Goal: Task Accomplishment & Management: Use online tool/utility

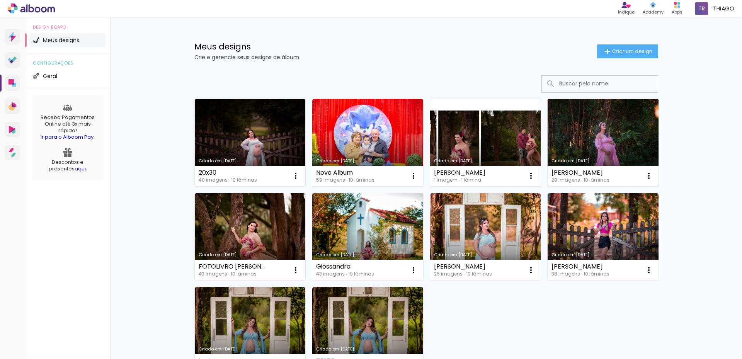
click at [605, 122] on link "Criado em [DATE]" at bounding box center [603, 142] width 111 height 87
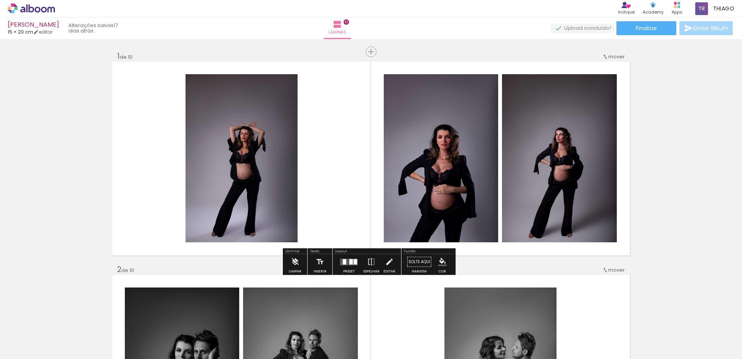
click at [296, 260] on iron-icon at bounding box center [295, 261] width 9 height 15
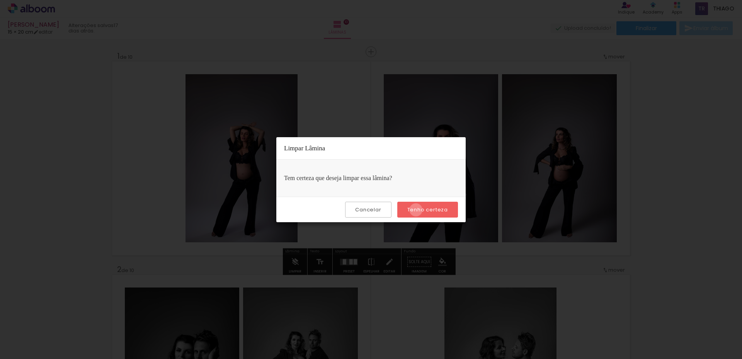
click at [0, 0] on slot "Tenho certeza" at bounding box center [0, 0] width 0 height 0
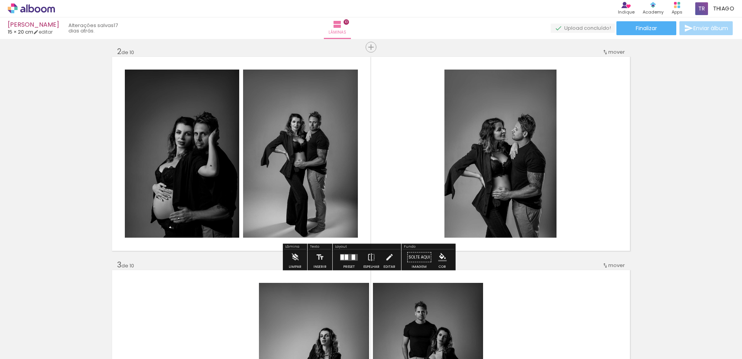
scroll to position [232, 0]
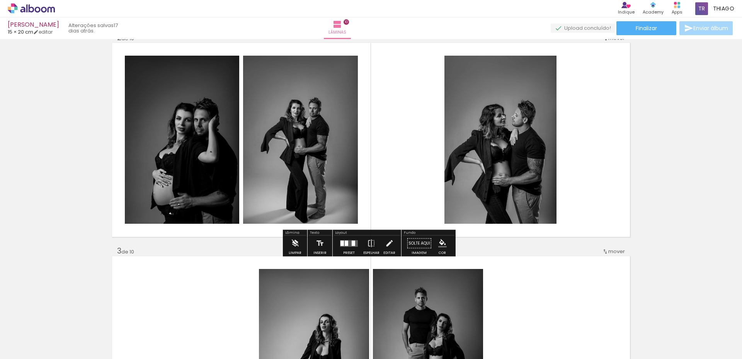
click at [297, 244] on iron-icon at bounding box center [295, 243] width 9 height 15
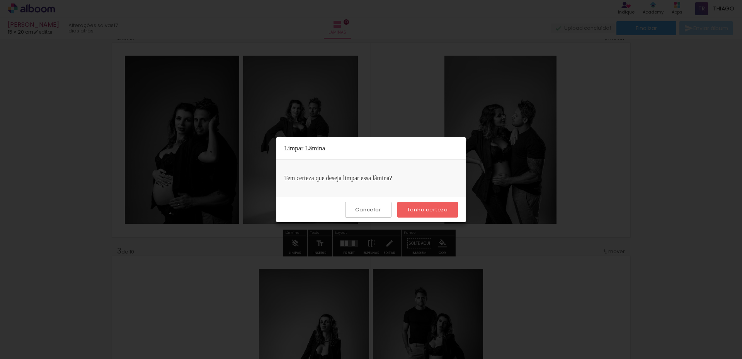
click at [0, 0] on slot "Tenho certeza" at bounding box center [0, 0] width 0 height 0
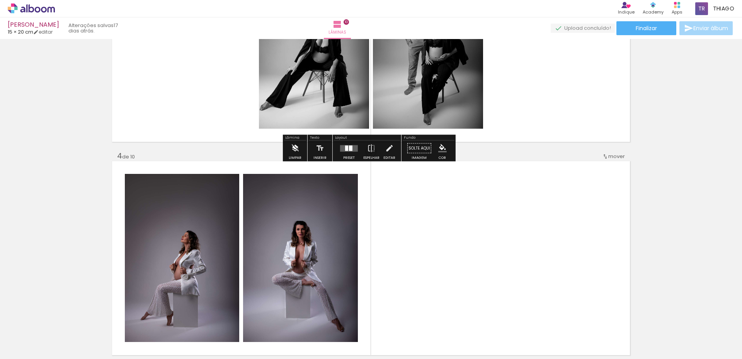
scroll to position [502, 0]
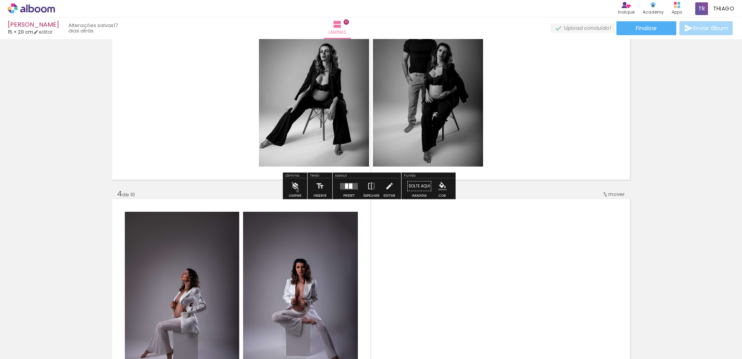
click at [298, 191] on iron-icon at bounding box center [295, 186] width 9 height 15
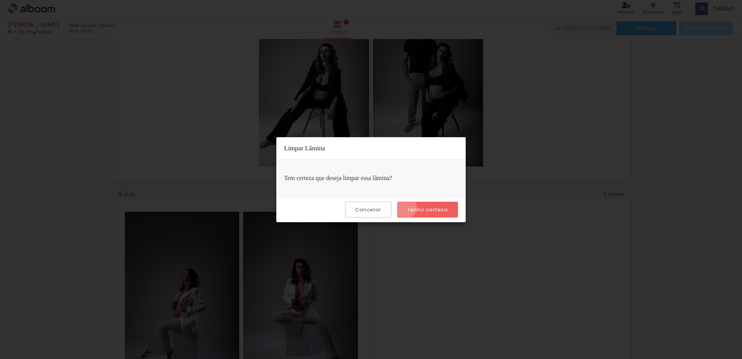
drag, startPoint x: 406, startPoint y: 207, endPoint x: 200, endPoint y: 161, distance: 211.1
click at [406, 207] on paper-button "Tenho certeza" at bounding box center [427, 210] width 61 height 16
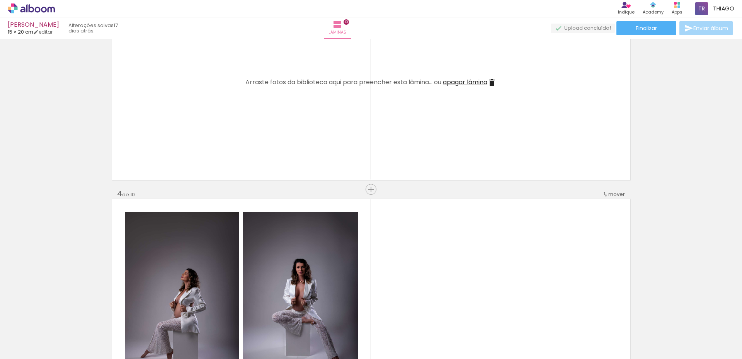
scroll to position [657, 0]
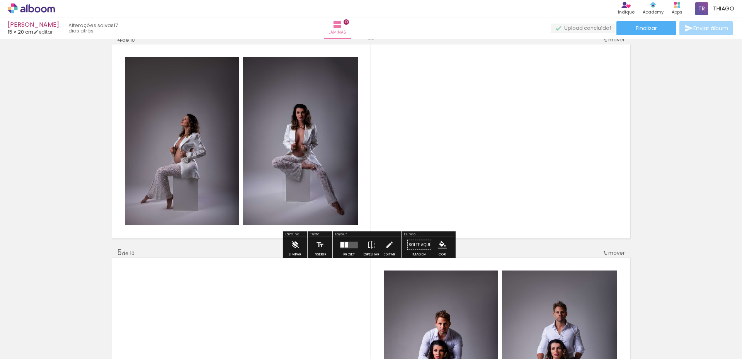
click at [300, 250] on paper-button "Limpar" at bounding box center [295, 247] width 17 height 20
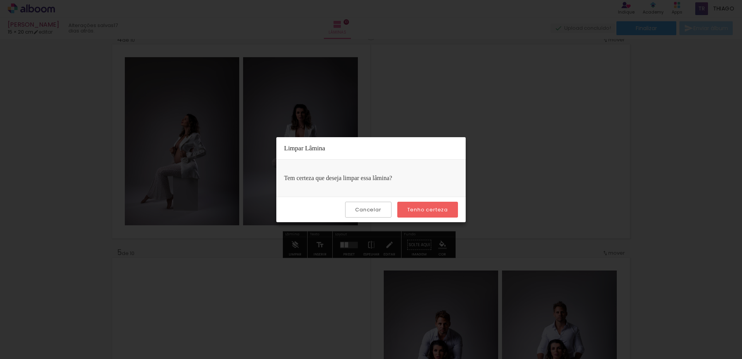
click at [0, 0] on slot "Tenho certeza" at bounding box center [0, 0] width 0 height 0
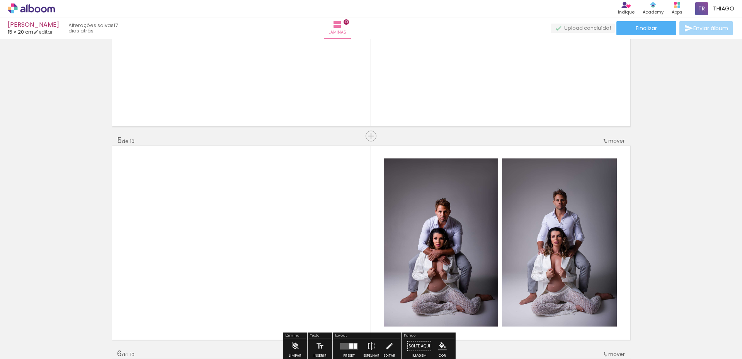
scroll to position [850, 0]
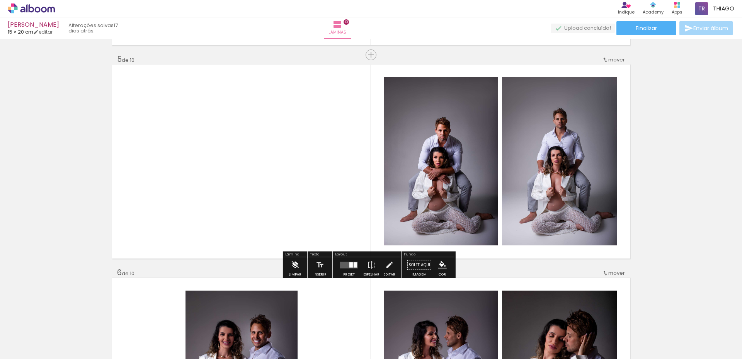
click at [294, 262] on iron-icon at bounding box center [295, 264] width 9 height 15
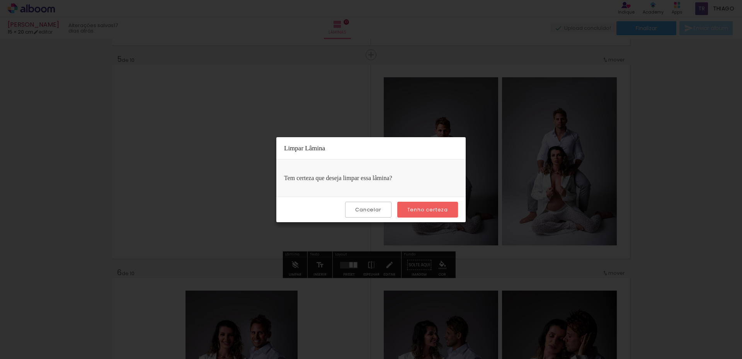
click at [0, 0] on slot "Tenho certeza" at bounding box center [0, 0] width 0 height 0
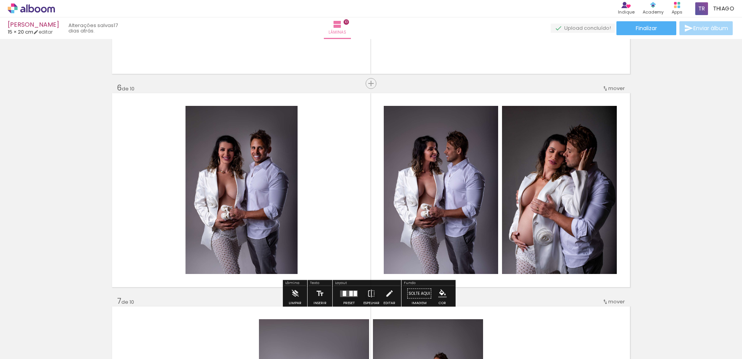
scroll to position [1043, 0]
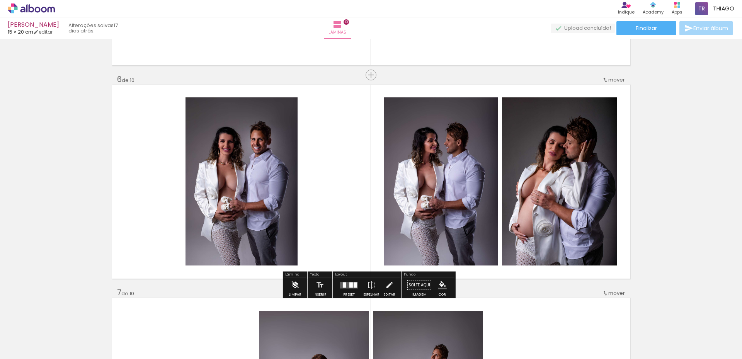
click at [299, 286] on paper-button "Limpar" at bounding box center [295, 287] width 17 height 20
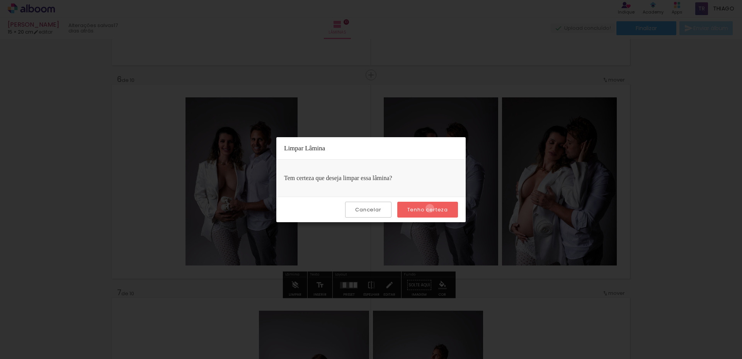
click at [0, 0] on slot "Tenho certeza" at bounding box center [0, 0] width 0 height 0
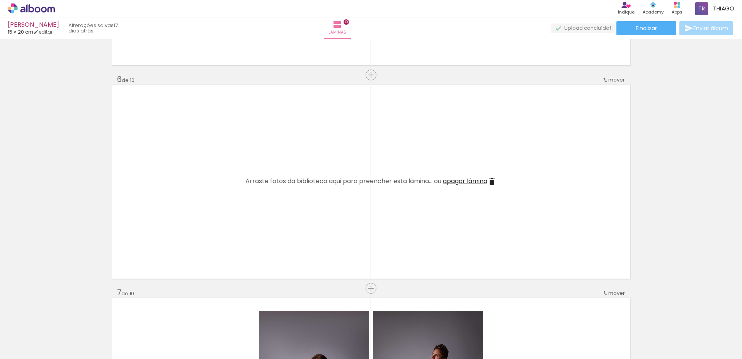
scroll to position [1275, 0]
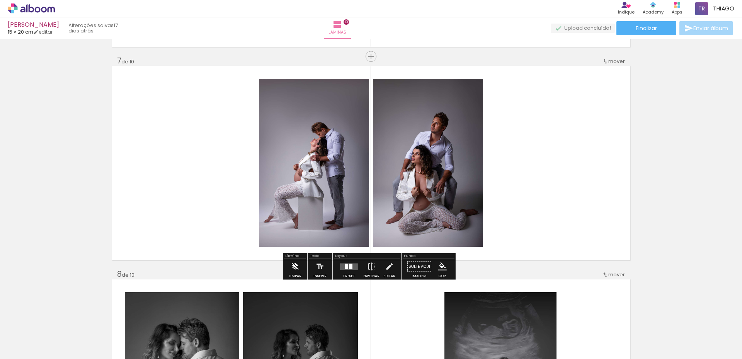
click at [297, 270] on iron-icon at bounding box center [295, 266] width 9 height 15
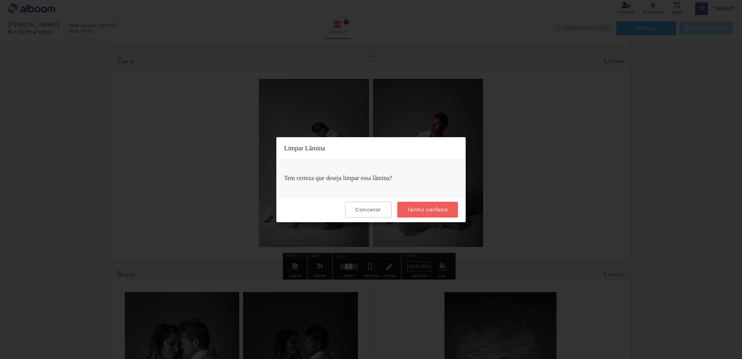
click at [0, 0] on slot "Tenho certeza" at bounding box center [0, 0] width 0 height 0
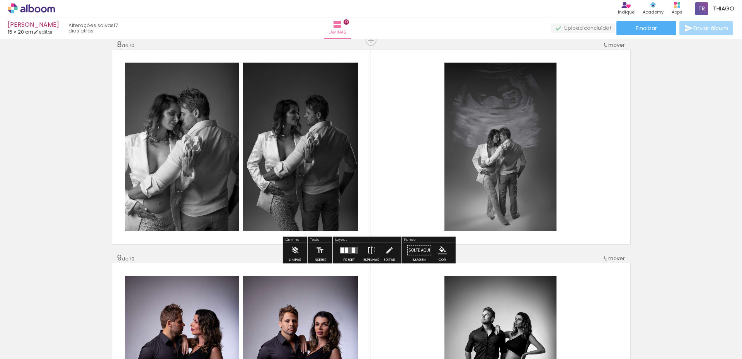
scroll to position [1507, 0]
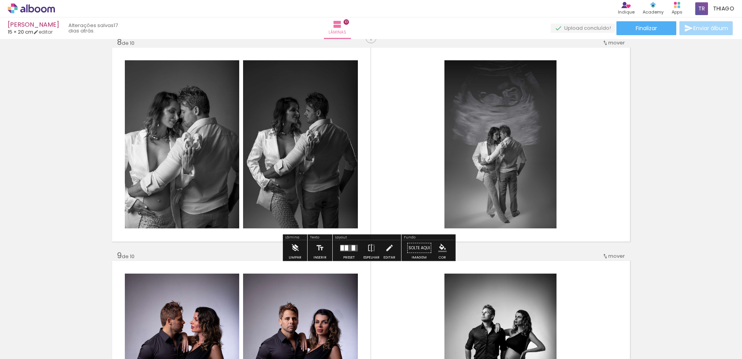
click at [296, 249] on iron-icon at bounding box center [295, 247] width 9 height 15
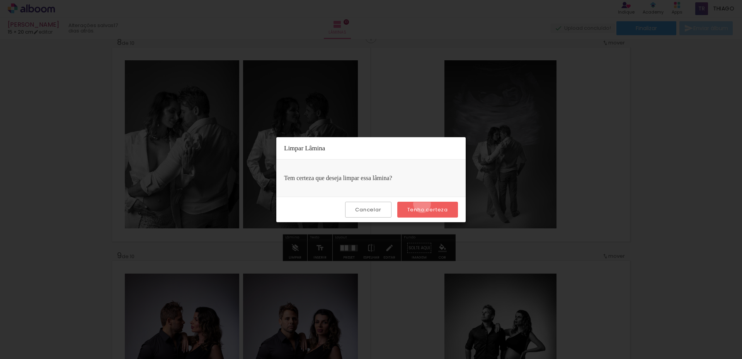
click at [423, 204] on paper-button "Tenho certeza" at bounding box center [427, 210] width 61 height 16
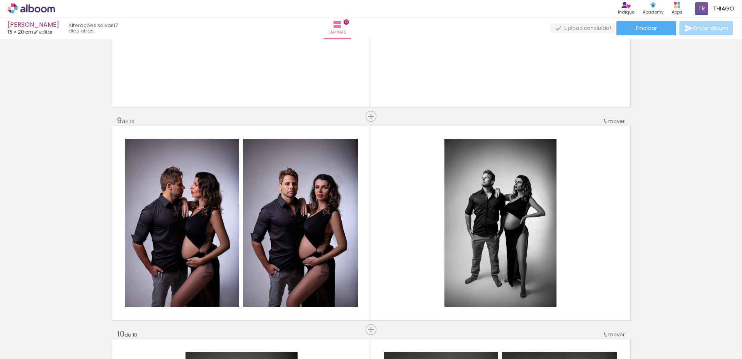
scroll to position [1739, 0]
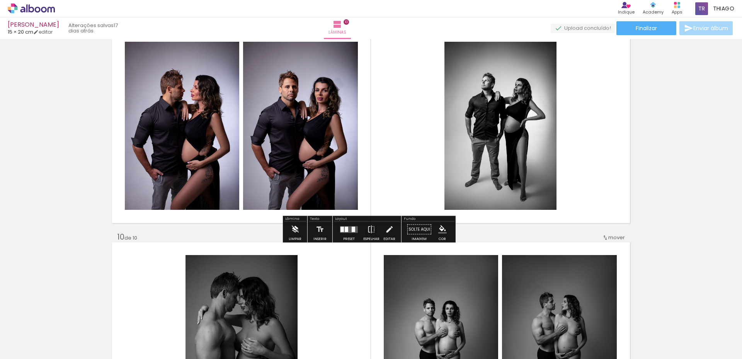
click at [299, 227] on iron-icon at bounding box center [295, 229] width 9 height 15
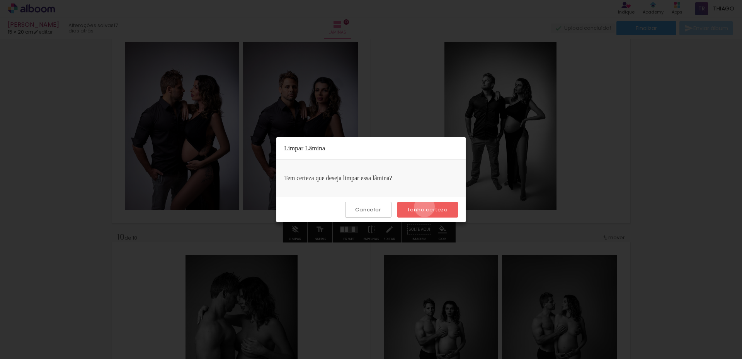
click at [0, 0] on slot "Tenho certeza" at bounding box center [0, 0] width 0 height 0
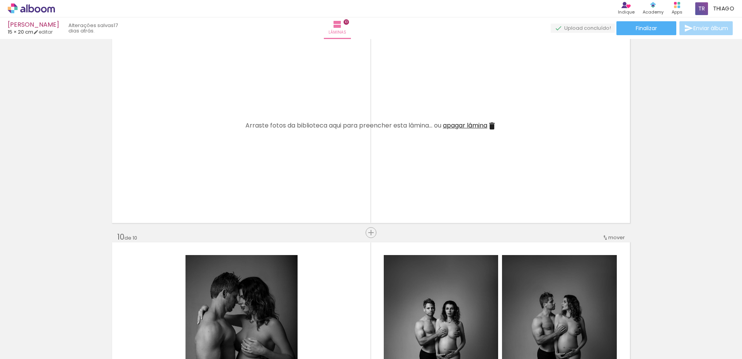
scroll to position [1893, 0]
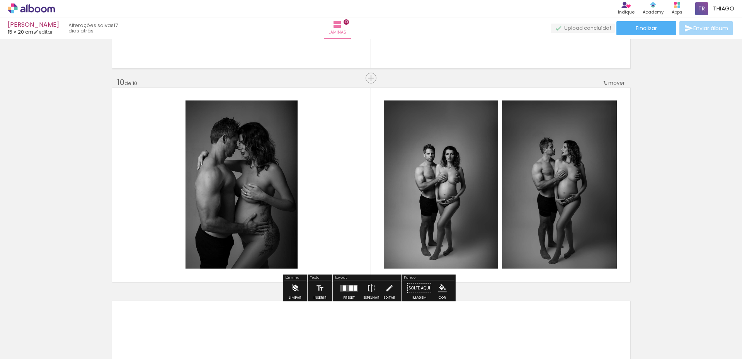
click at [294, 282] on iron-icon at bounding box center [295, 288] width 9 height 15
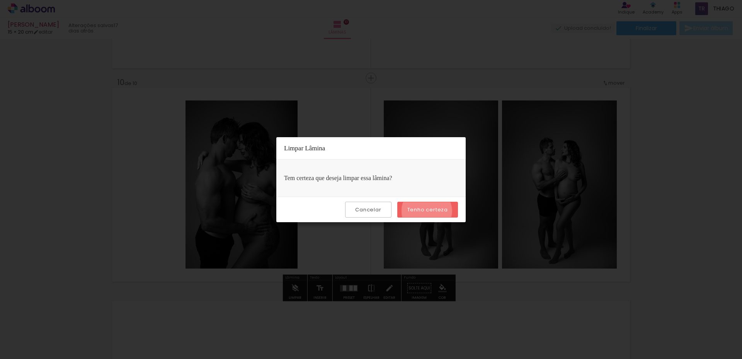
click at [0, 0] on slot "Tenho certeza" at bounding box center [0, 0] width 0 height 0
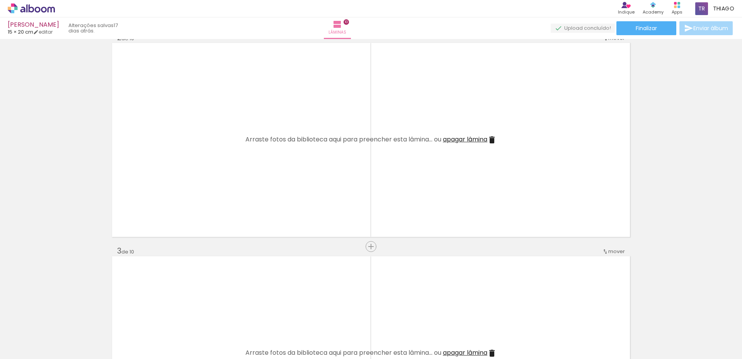
scroll to position [0, 0]
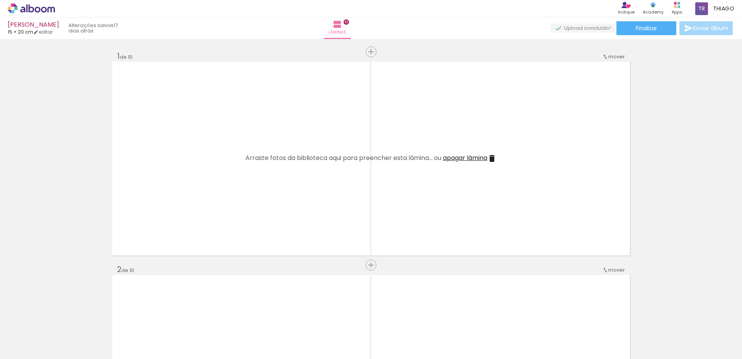
click at [65, 321] on iron-icon at bounding box center [60, 317] width 8 height 8
click at [63, 317] on iron-icon at bounding box center [60, 317] width 8 height 8
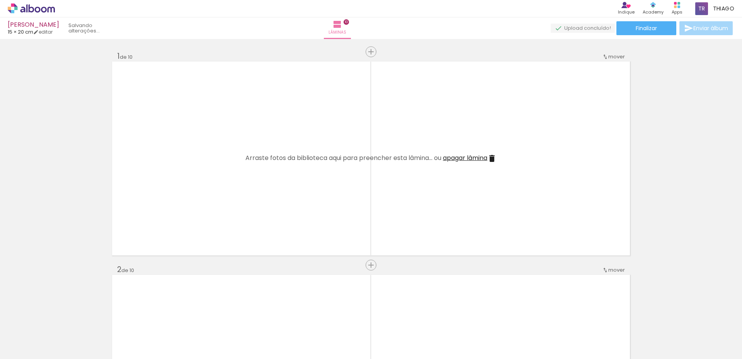
click at [63, 317] on iron-icon at bounding box center [60, 317] width 8 height 8
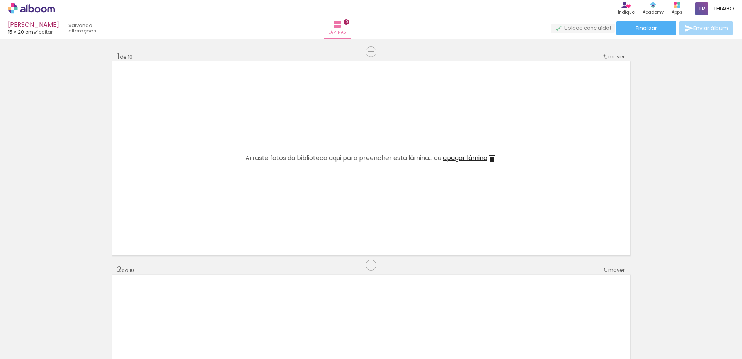
click at [63, 317] on iron-icon at bounding box center [60, 317] width 8 height 8
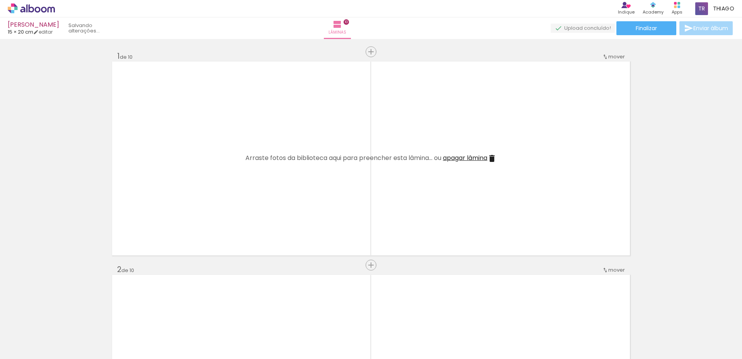
click at [63, 317] on iron-icon at bounding box center [60, 317] width 8 height 8
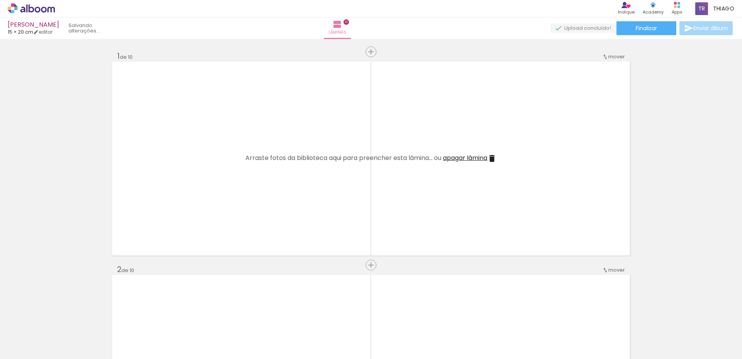
click at [63, 317] on iron-icon at bounding box center [60, 317] width 8 height 8
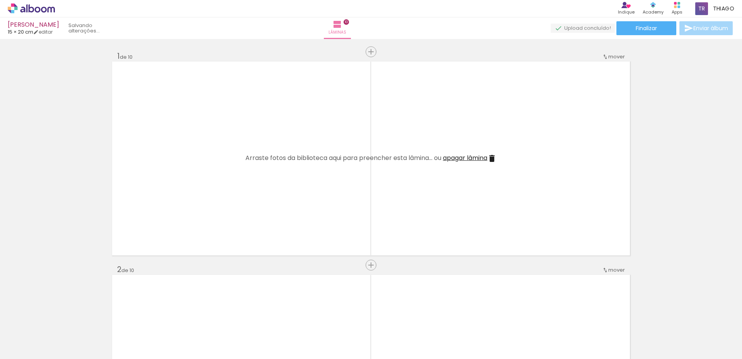
click at [63, 317] on iron-icon at bounding box center [60, 317] width 8 height 8
click at [0, 0] on div "Adicionar Fotos Solte suas fotos aqui..." at bounding box center [0, 0] width 0 height 0
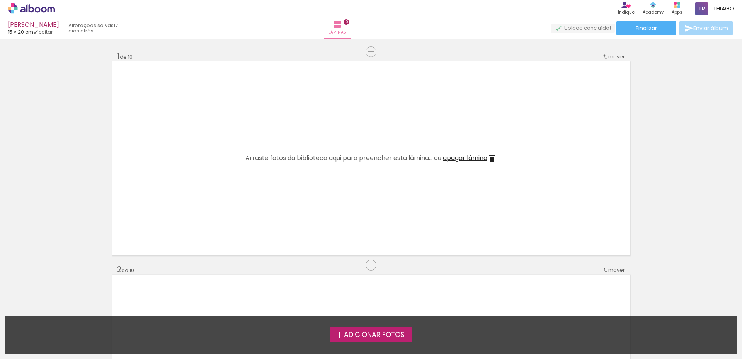
click at [366, 337] on span "Adicionar Fotos" at bounding box center [374, 335] width 61 height 7
click at [0, 0] on input "file" at bounding box center [0, 0] width 0 height 0
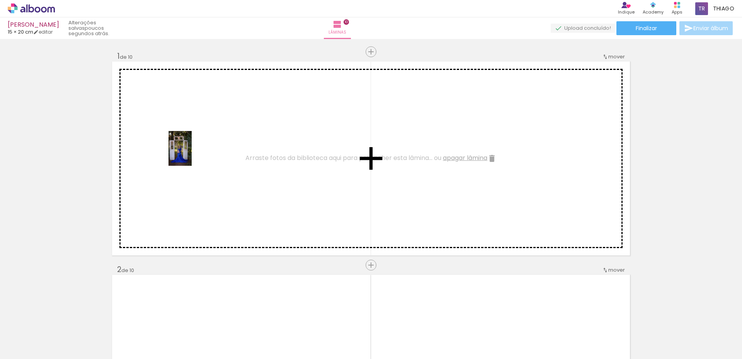
drag, startPoint x: 76, startPoint y: 330, endPoint x: 155, endPoint y: 357, distance: 83.6
click at [190, 155] on quentale-workspace at bounding box center [371, 179] width 742 height 359
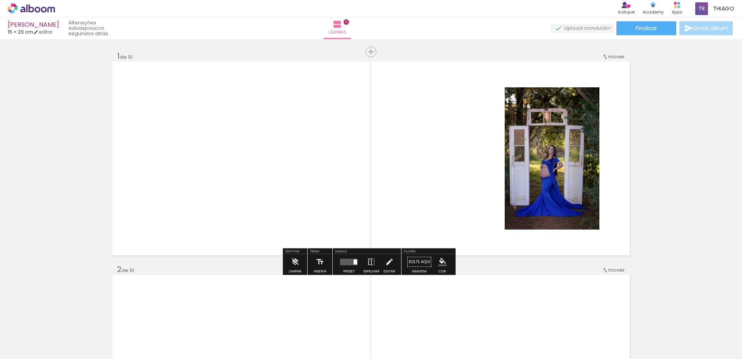
drag, startPoint x: 358, startPoint y: 160, endPoint x: 173, endPoint y: 349, distance: 264.2
click at [357, 159] on quentale-workspace at bounding box center [371, 179] width 742 height 359
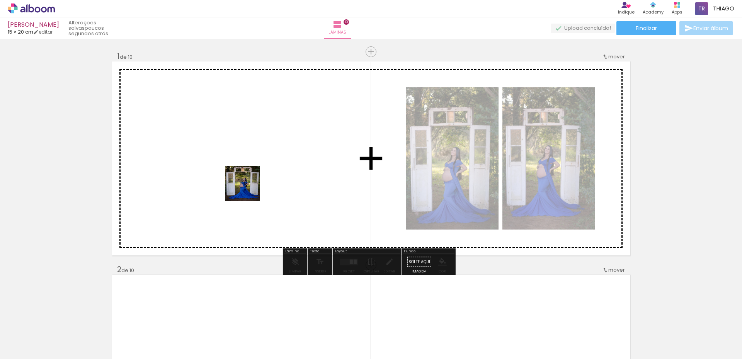
drag, startPoint x: 176, startPoint y: 315, endPoint x: 244, endPoint y: 233, distance: 105.9
click at [255, 172] on quentale-workspace at bounding box center [371, 179] width 742 height 359
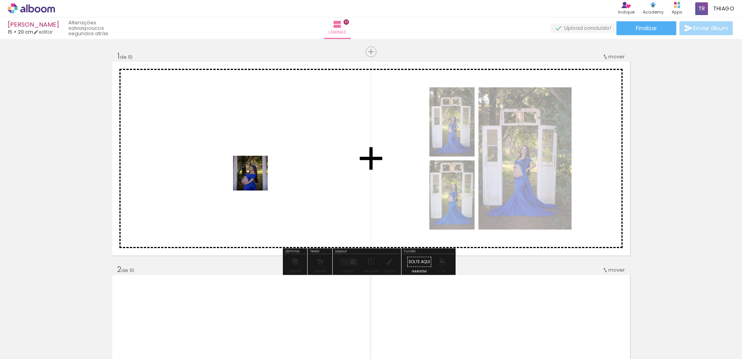
drag, startPoint x: 213, startPoint y: 331, endPoint x: 256, endPoint y: 178, distance: 158.8
click at [256, 178] on quentale-workspace at bounding box center [371, 179] width 742 height 359
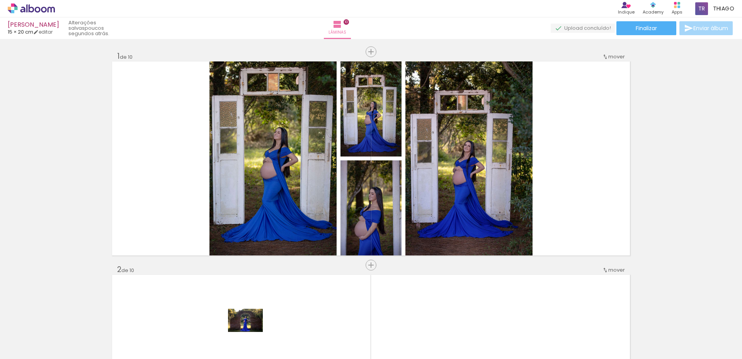
click at [252, 335] on div at bounding box center [250, 333] width 38 height 26
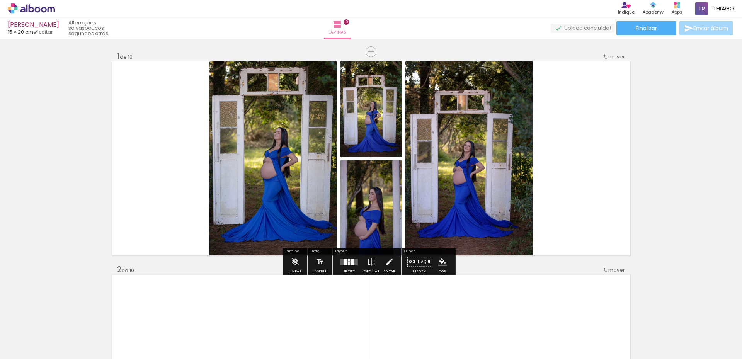
drag, startPoint x: 349, startPoint y: 262, endPoint x: 394, endPoint y: 254, distance: 45.6
click at [350, 263] on div at bounding box center [352, 262] width 4 height 7
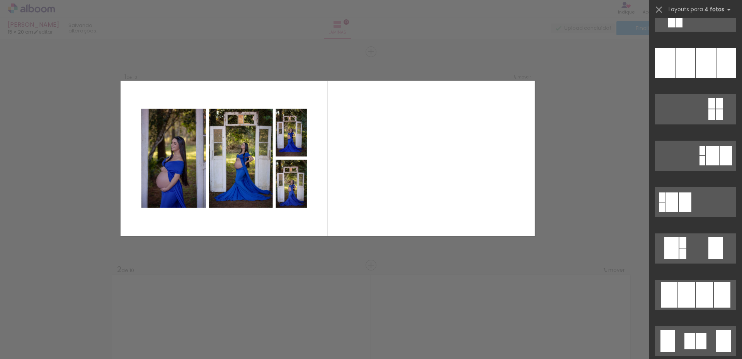
scroll to position [116, 0]
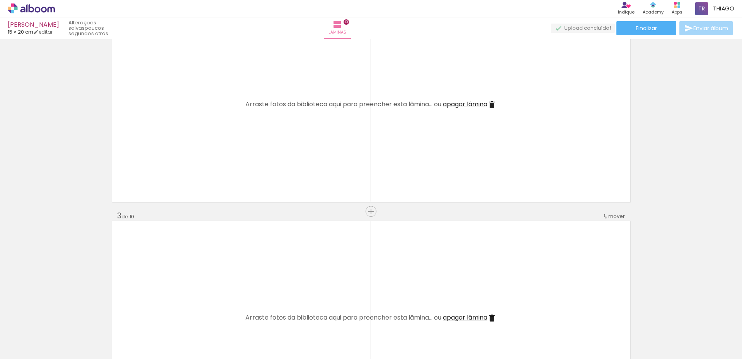
scroll to position [270, 0]
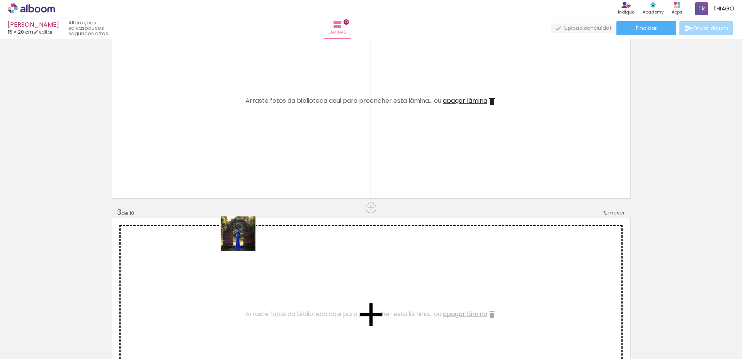
drag, startPoint x: 246, startPoint y: 331, endPoint x: 237, endPoint y: 148, distance: 183.4
click at [237, 148] on quentale-workspace at bounding box center [371, 179] width 742 height 359
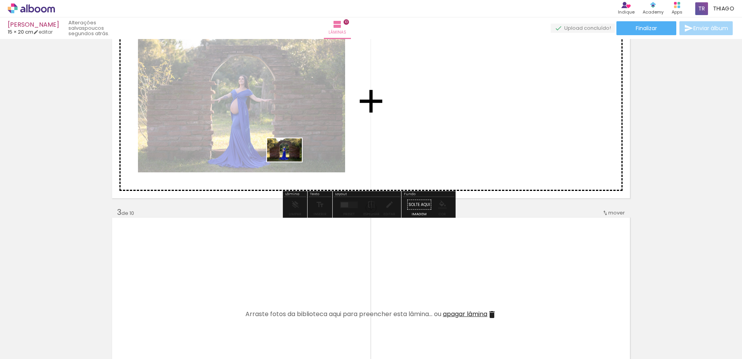
drag, startPoint x: 293, startPoint y: 253, endPoint x: 367, endPoint y: 316, distance: 97.9
click at [292, 162] on quentale-workspace at bounding box center [371, 179] width 742 height 359
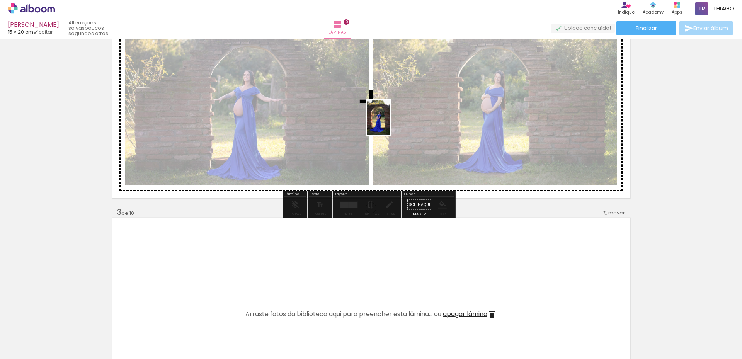
drag, startPoint x: 345, startPoint y: 323, endPoint x: 383, endPoint y: 308, distance: 41.8
click at [390, 124] on quentale-workspace at bounding box center [371, 179] width 742 height 359
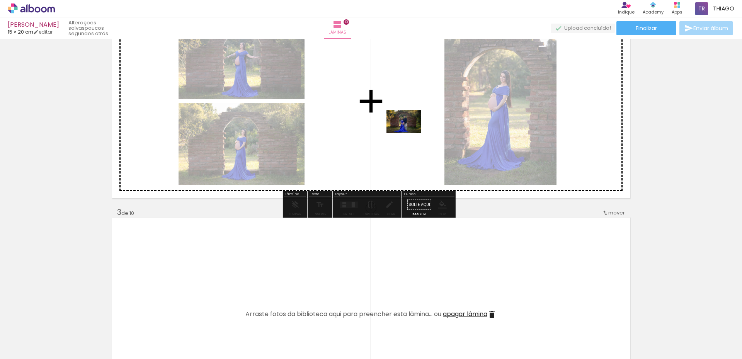
drag, startPoint x: 380, startPoint y: 326, endPoint x: 400, endPoint y: 142, distance: 184.6
click at [412, 120] on quentale-workspace at bounding box center [371, 179] width 742 height 359
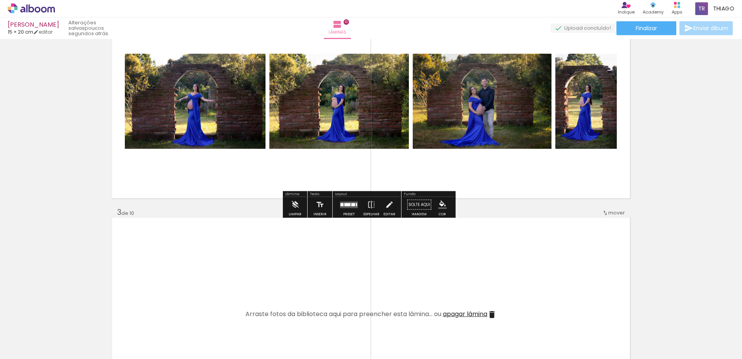
click at [347, 206] on div at bounding box center [347, 204] width 6 height 3
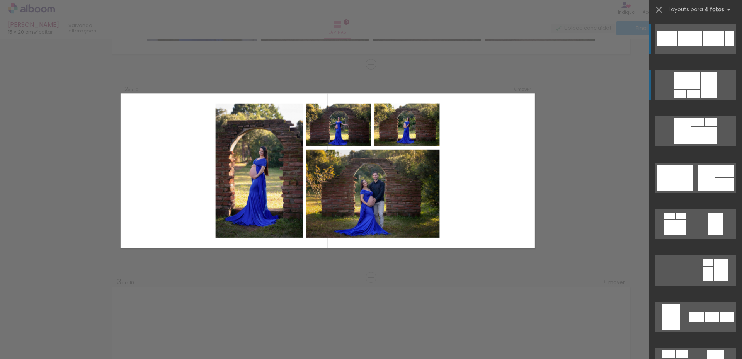
scroll to position [197, 0]
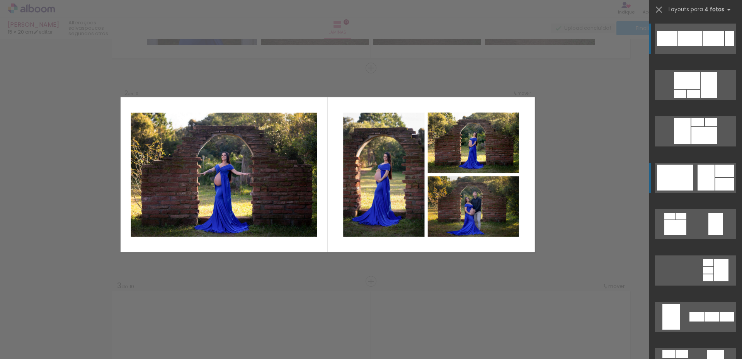
click at [677, 46] on div at bounding box center [667, 38] width 20 height 15
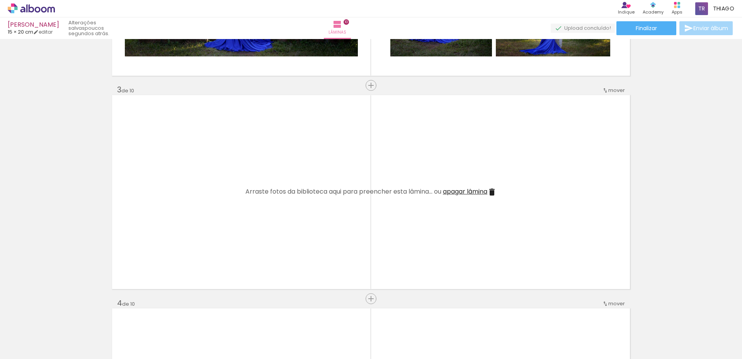
scroll to position [390, 0]
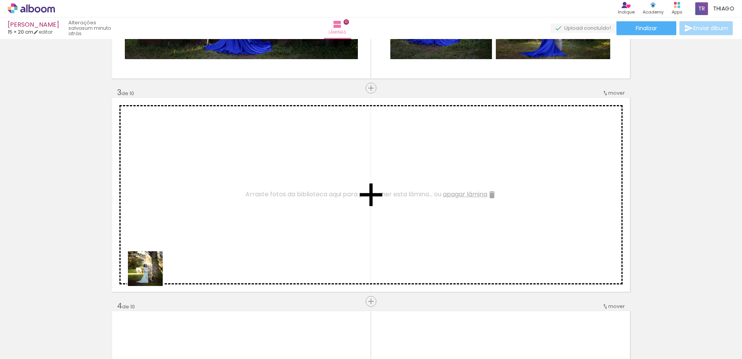
drag, startPoint x: 117, startPoint y: 334, endPoint x: 169, endPoint y: 231, distance: 115.3
click at [169, 231] on quentale-workspace at bounding box center [371, 179] width 742 height 359
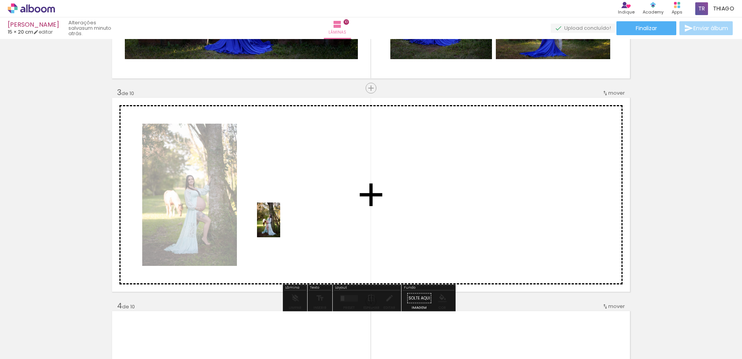
drag, startPoint x: 165, startPoint y: 324, endPoint x: 280, endPoint y: 226, distance: 151.8
click at [280, 226] on quentale-workspace at bounding box center [371, 179] width 742 height 359
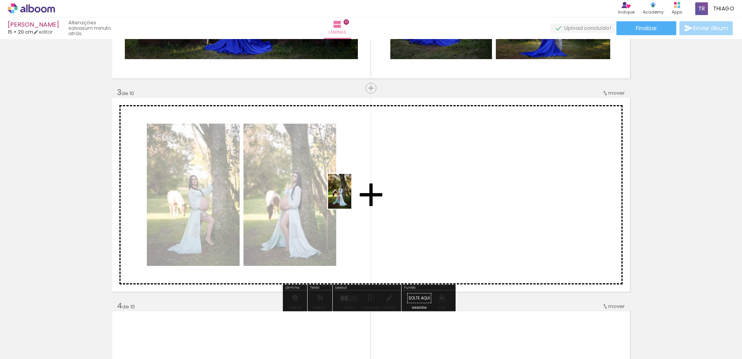
drag, startPoint x: 247, startPoint y: 292, endPoint x: 351, endPoint y: 197, distance: 140.9
click at [351, 197] on quentale-workspace at bounding box center [371, 179] width 742 height 359
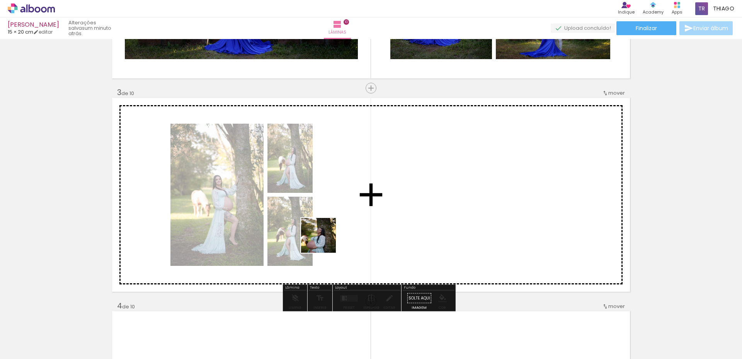
drag, startPoint x: 247, startPoint y: 336, endPoint x: 356, endPoint y: 190, distance: 182.5
click at [356, 190] on quentale-workspace at bounding box center [371, 179] width 742 height 359
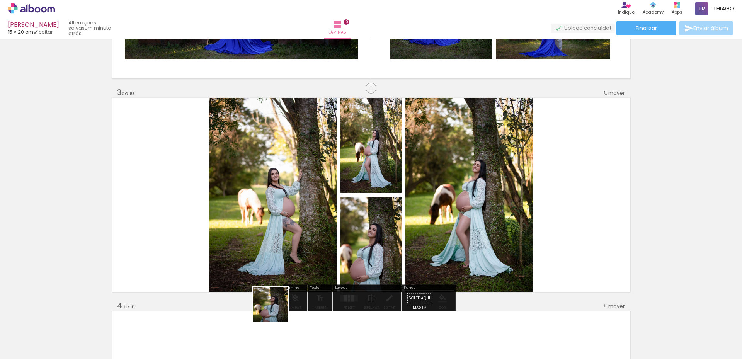
drag, startPoint x: 278, startPoint y: 318, endPoint x: 308, endPoint y: 356, distance: 48.2
click at [250, 224] on quentale-workspace at bounding box center [371, 179] width 742 height 359
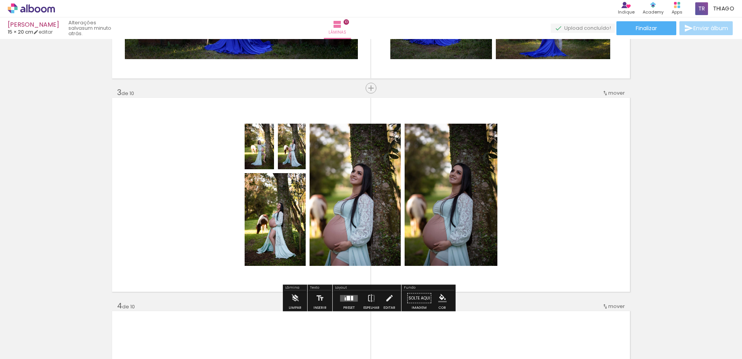
click at [350, 303] on div at bounding box center [348, 298] width 21 height 15
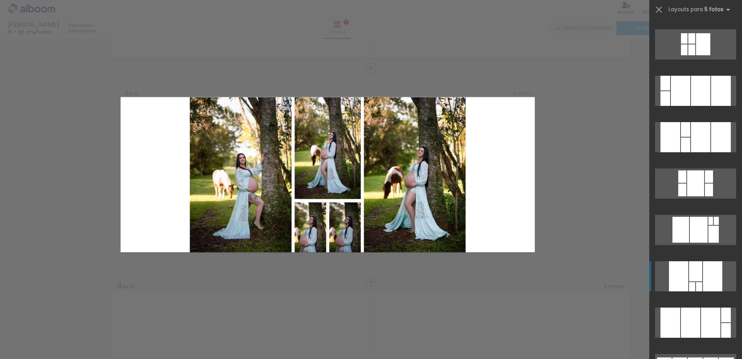
scroll to position [155, 0]
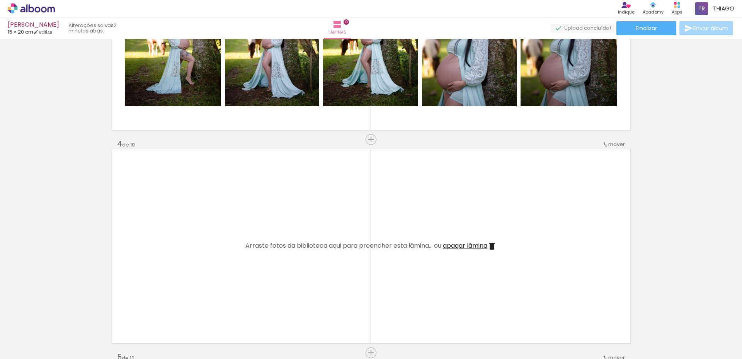
scroll to position [565, 0]
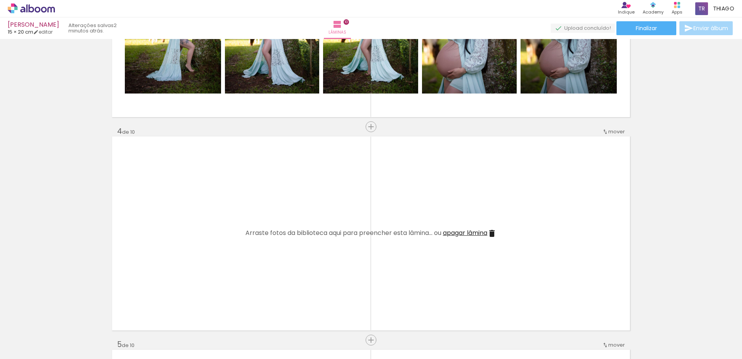
click at [354, 333] on quentale-thumb at bounding box center [331, 333] width 43 height 44
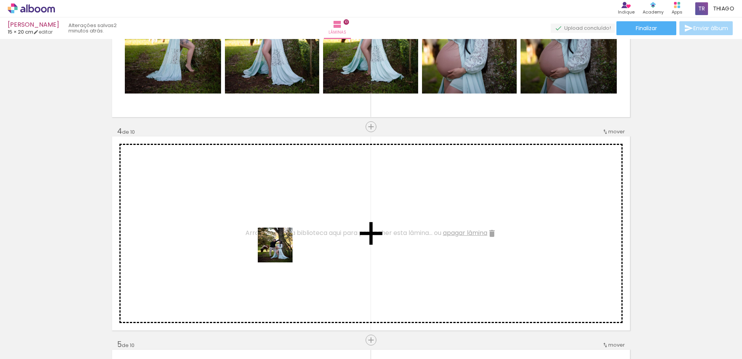
drag, startPoint x: 298, startPoint y: 277, endPoint x: 393, endPoint y: 333, distance: 109.7
click at [281, 250] on quentale-workspace at bounding box center [371, 179] width 742 height 359
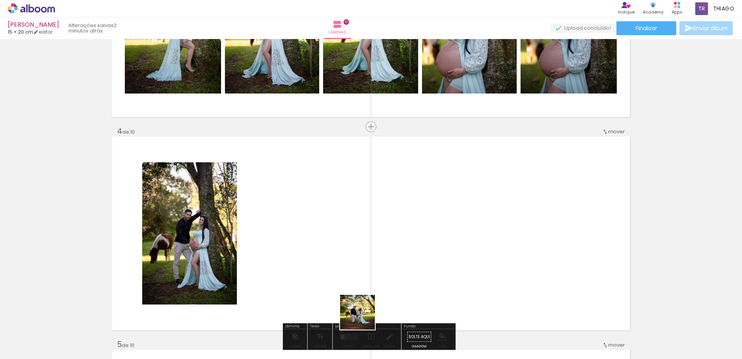
drag, startPoint x: 363, startPoint y: 318, endPoint x: 405, endPoint y: 344, distance: 49.1
click at [299, 255] on quentale-workspace at bounding box center [371, 179] width 742 height 359
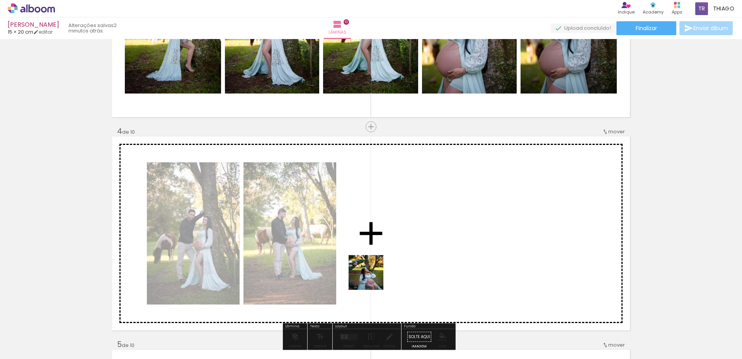
drag, startPoint x: 372, startPoint y: 278, endPoint x: 458, endPoint y: 336, distance: 103.6
click at [360, 256] on quentale-workspace at bounding box center [371, 179] width 742 height 359
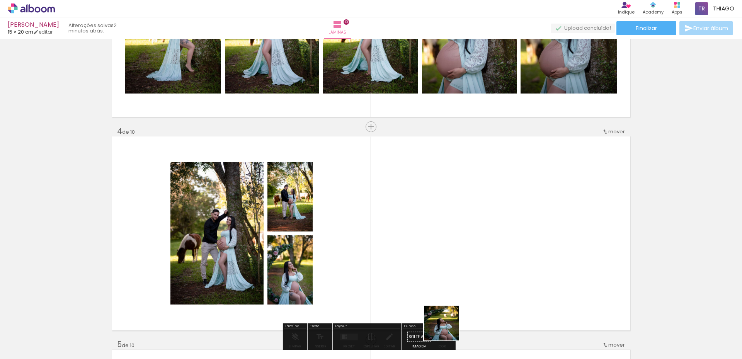
drag, startPoint x: 452, startPoint y: 335, endPoint x: 520, endPoint y: 350, distance: 70.0
click at [422, 266] on quentale-workspace at bounding box center [371, 179] width 742 height 359
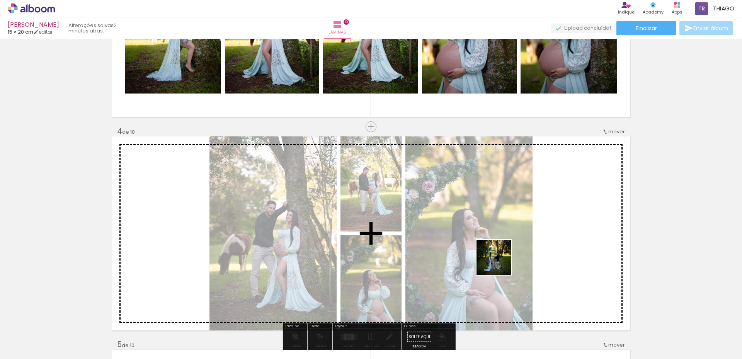
drag, startPoint x: 512, startPoint y: 333, endPoint x: 515, endPoint y: 285, distance: 48.0
click at [501, 248] on quentale-workspace at bounding box center [371, 179] width 742 height 359
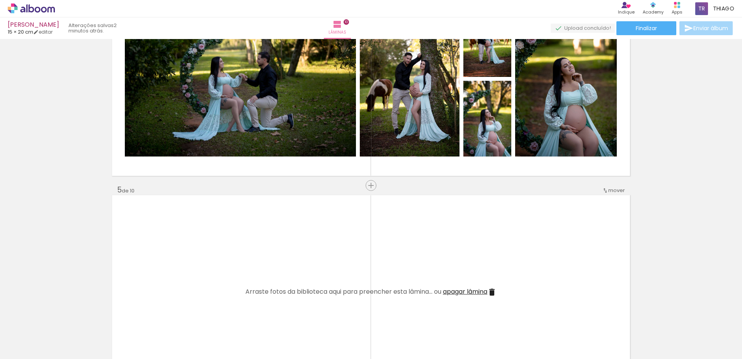
scroll to position [681, 0]
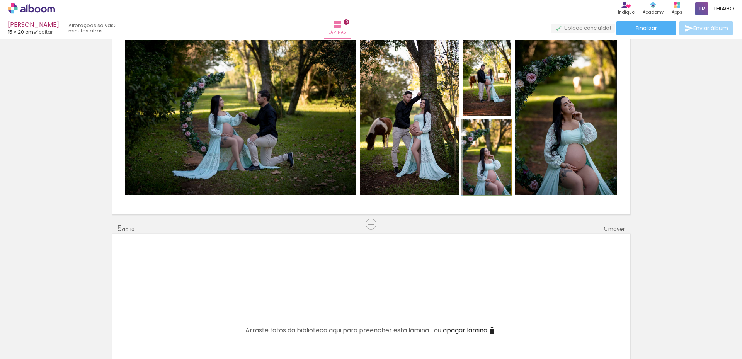
drag, startPoint x: 490, startPoint y: 172, endPoint x: 489, endPoint y: 145, distance: 26.3
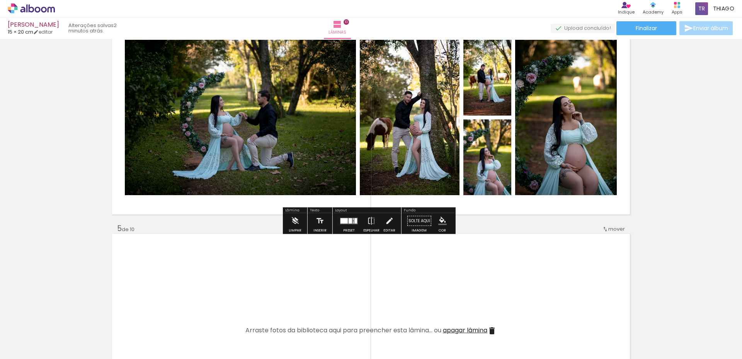
click at [349, 219] on div at bounding box center [350, 220] width 3 height 5
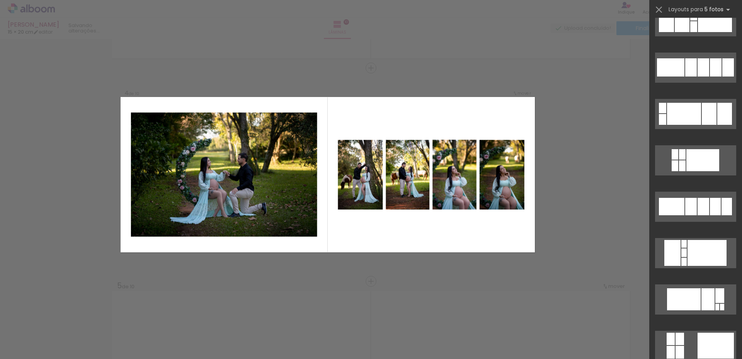
scroll to position [270, 0]
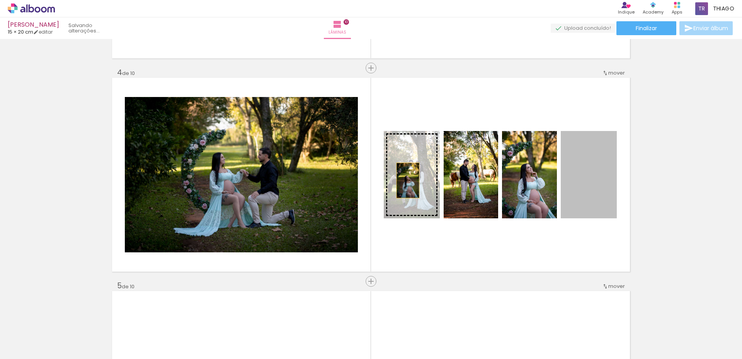
drag, startPoint x: 593, startPoint y: 184, endPoint x: 405, endPoint y: 180, distance: 188.2
click at [0, 0] on slot at bounding box center [0, 0] width 0 height 0
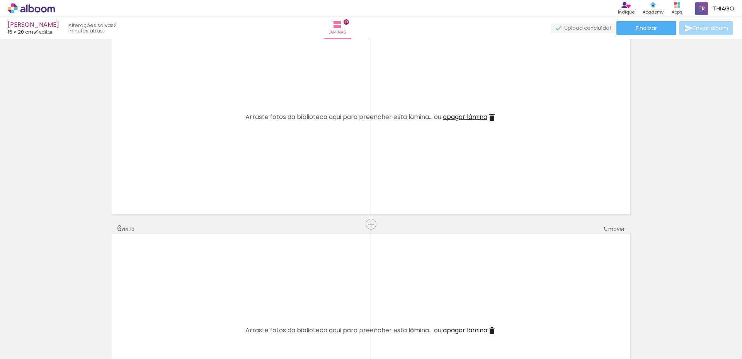
scroll to position [0, 591]
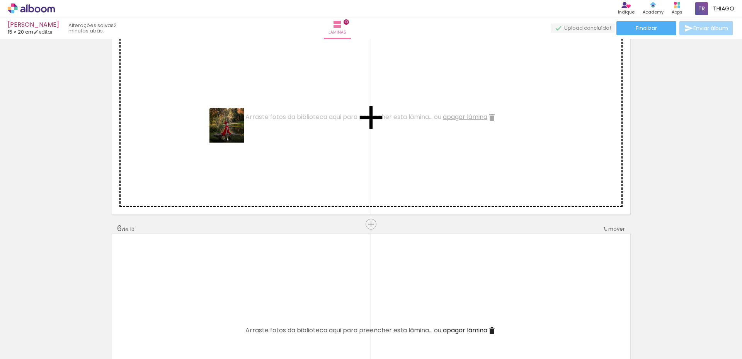
drag, startPoint x: 279, startPoint y: 334, endPoint x: 234, endPoint y: 110, distance: 228.3
click at [234, 110] on quentale-workspace at bounding box center [371, 179] width 742 height 359
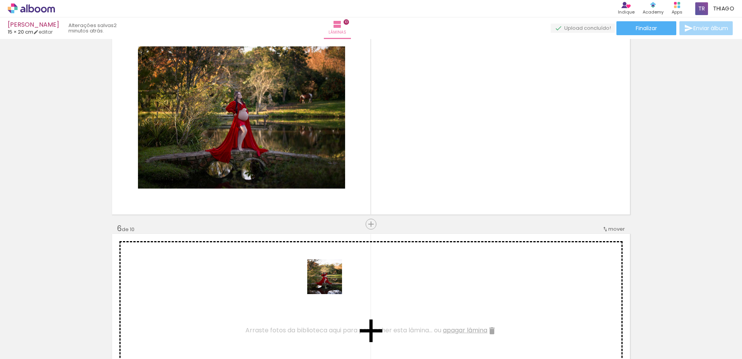
drag, startPoint x: 317, startPoint y: 328, endPoint x: 378, endPoint y: 277, distance: 78.8
click at [371, 147] on quentale-workspace at bounding box center [371, 179] width 742 height 359
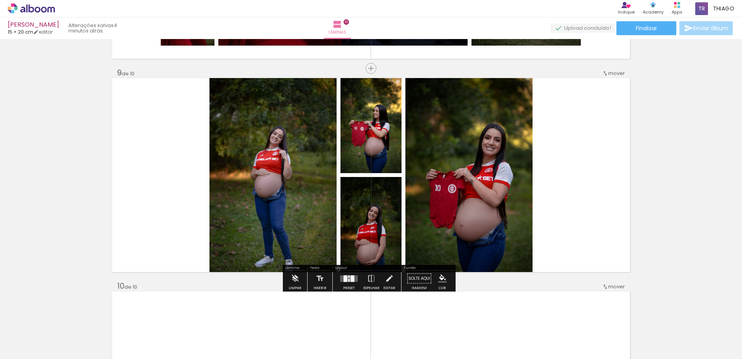
scroll to position [0, 1022]
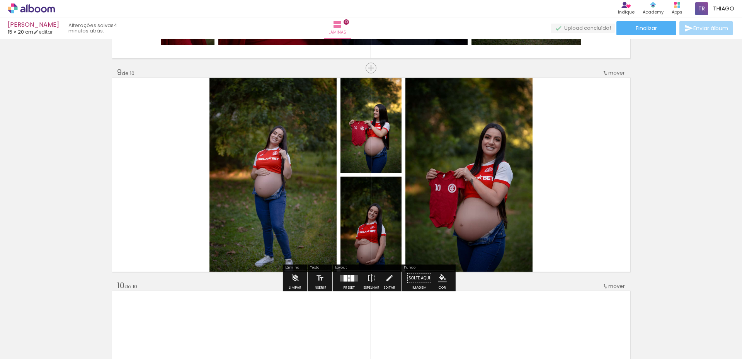
drag, startPoint x: 345, startPoint y: 276, endPoint x: 741, endPoint y: 190, distance: 405.3
click at [345, 276] on div at bounding box center [346, 278] width 4 height 7
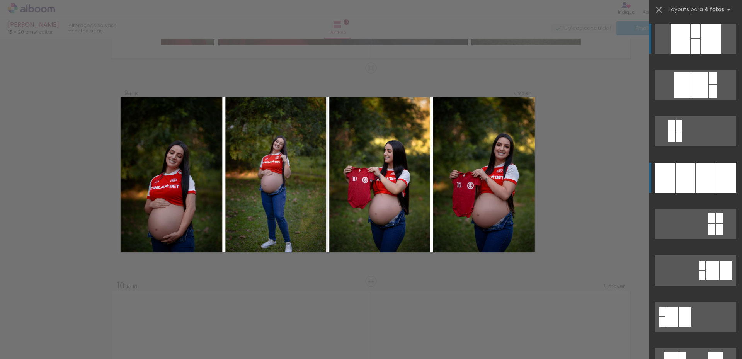
click at [713, 84] on div at bounding box center [713, 78] width 8 height 12
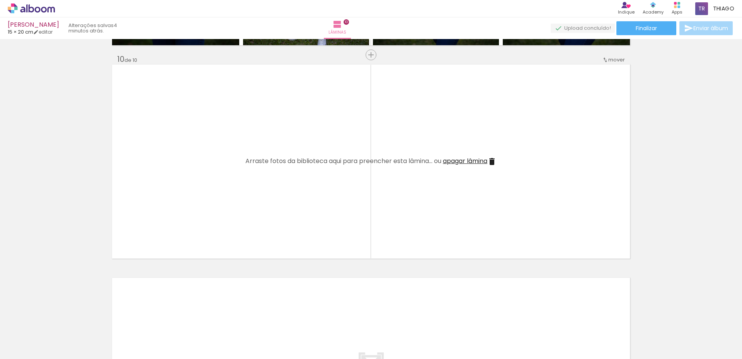
scroll to position [1922, 0]
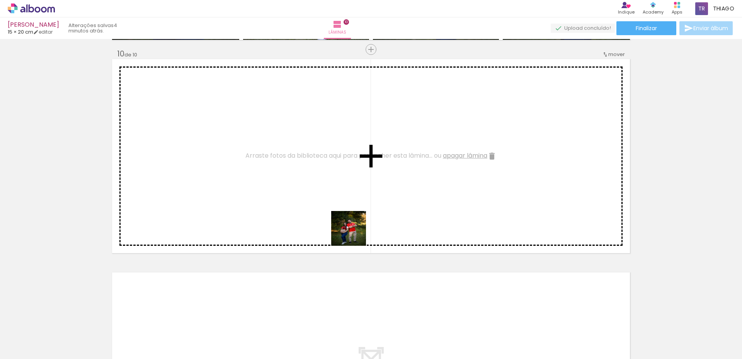
drag, startPoint x: 616, startPoint y: 341, endPoint x: 542, endPoint y: 326, distance: 75.7
click at [266, 216] on quentale-workspace at bounding box center [371, 179] width 742 height 359
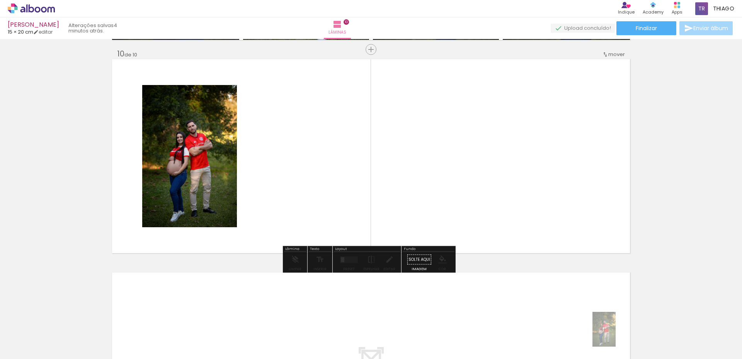
click at [616, 335] on div at bounding box center [613, 333] width 26 height 38
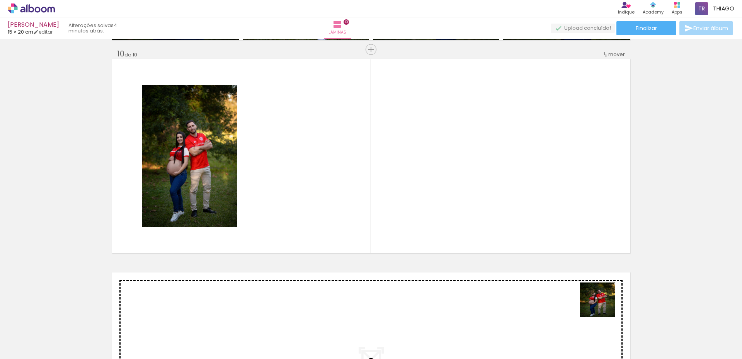
drag, startPoint x: 657, startPoint y: 340, endPoint x: 627, endPoint y: 322, distance: 35.1
click at [432, 233] on quentale-workspace at bounding box center [371, 179] width 742 height 359
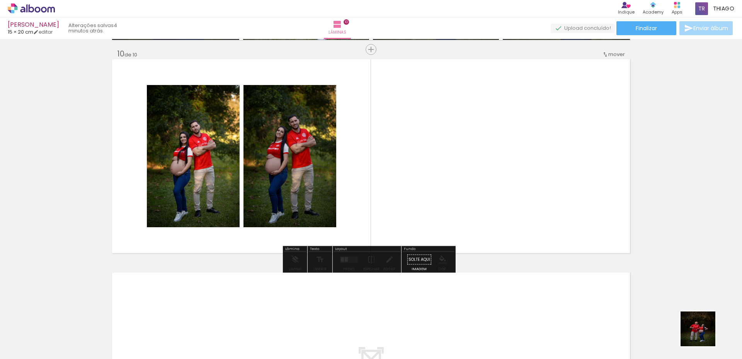
drag, startPoint x: 704, startPoint y: 336, endPoint x: 670, endPoint y: 315, distance: 40.3
click at [477, 233] on quentale-workspace at bounding box center [371, 179] width 742 height 359
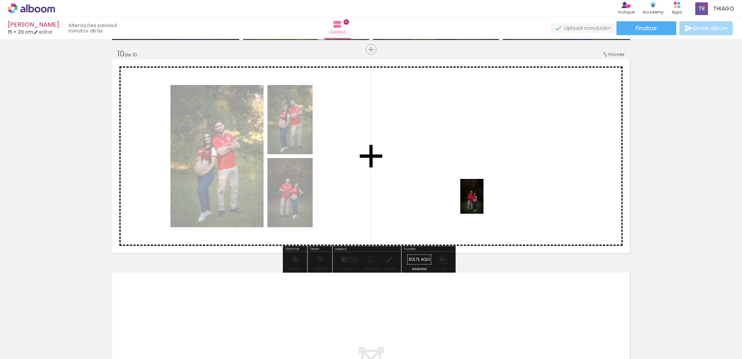
drag, startPoint x: 741, startPoint y: 330, endPoint x: 416, endPoint y: 182, distance: 356.7
click at [473, 192] on quentale-workspace at bounding box center [371, 179] width 742 height 359
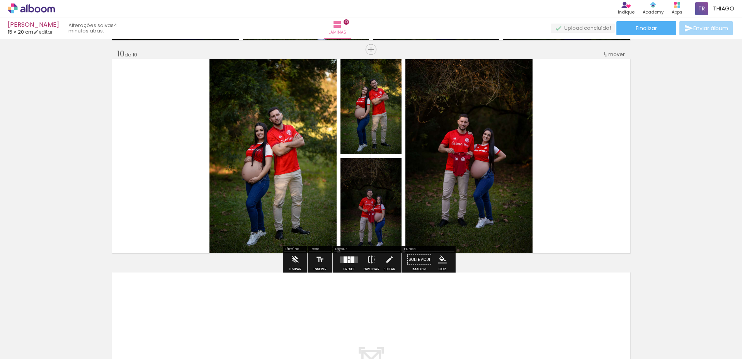
drag, startPoint x: 348, startPoint y: 259, endPoint x: 607, endPoint y: 180, distance: 270.3
click at [349, 259] on quentale-layouter at bounding box center [349, 259] width 18 height 7
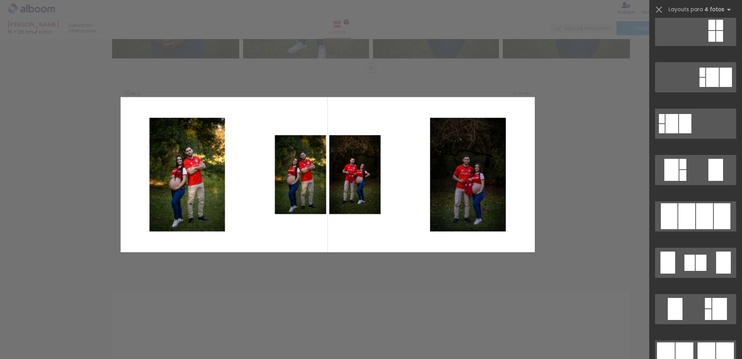
scroll to position [425, 0]
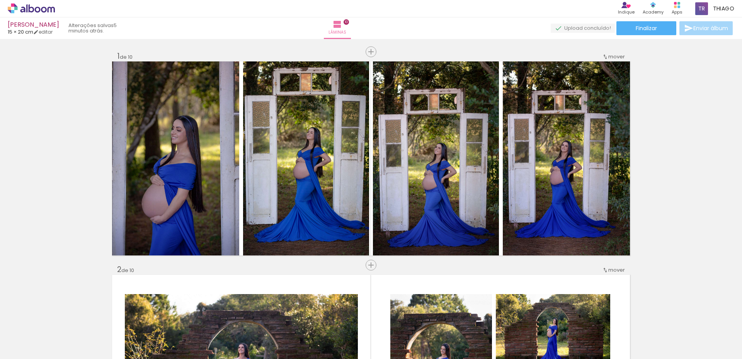
scroll to position [0, 0]
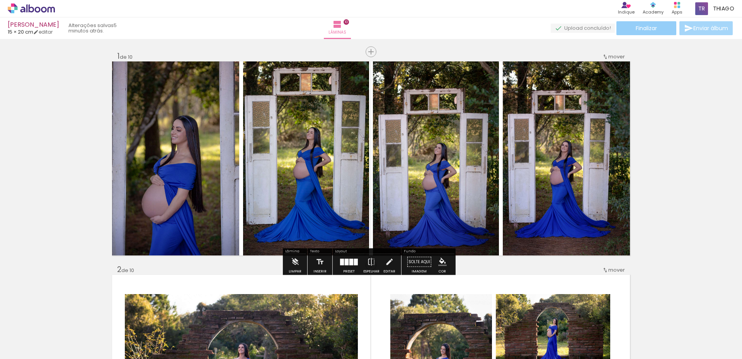
click at [658, 31] on paper-button "Finalizar" at bounding box center [646, 28] width 60 height 14
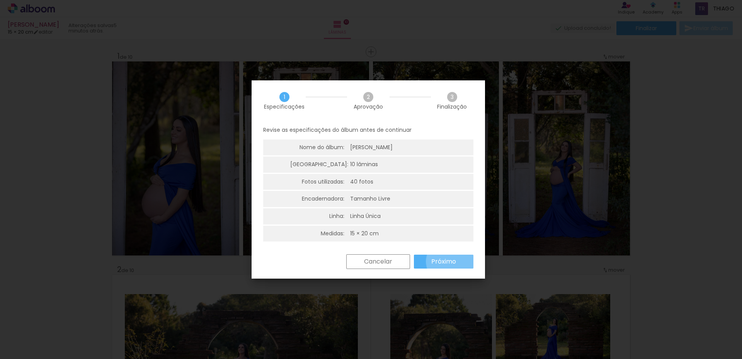
click at [0, 0] on slot "Próximo" at bounding box center [0, 0] width 0 height 0
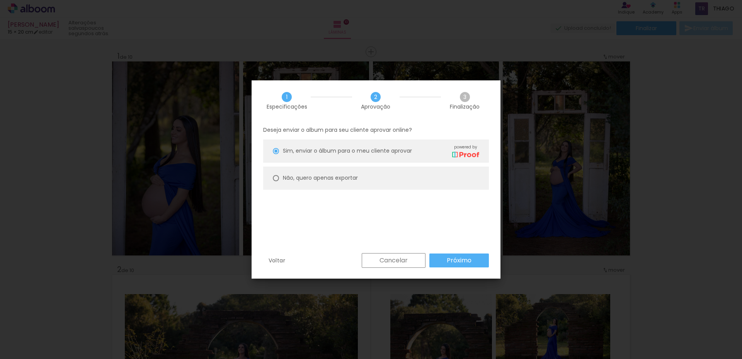
click at [0, 0] on slot "Não, quero apenas exportar" at bounding box center [0, 0] width 0 height 0
type paper-radio-button "on"
click at [460, 254] on paper-button "Próximo" at bounding box center [459, 260] width 60 height 14
type input "Alta, 300 DPI"
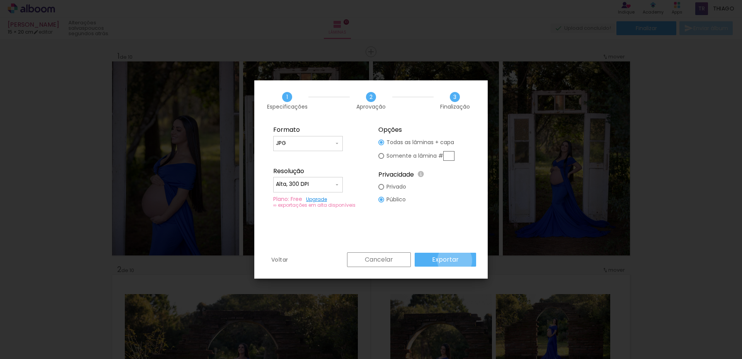
click at [0, 0] on slot "Exportar" at bounding box center [0, 0] width 0 height 0
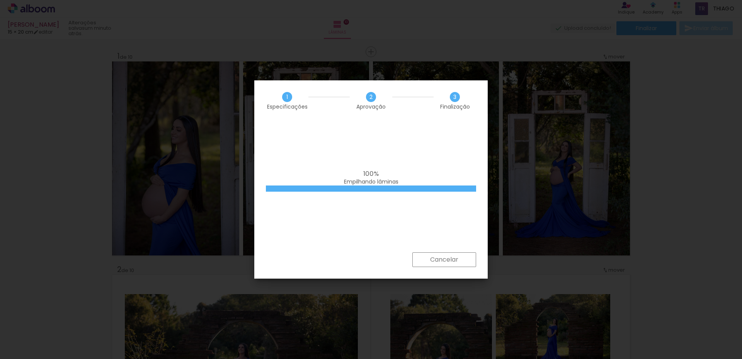
click at [420, 113] on div "1 Especificações 2 Aprovação 3 Finalização" at bounding box center [370, 100] width 233 height 41
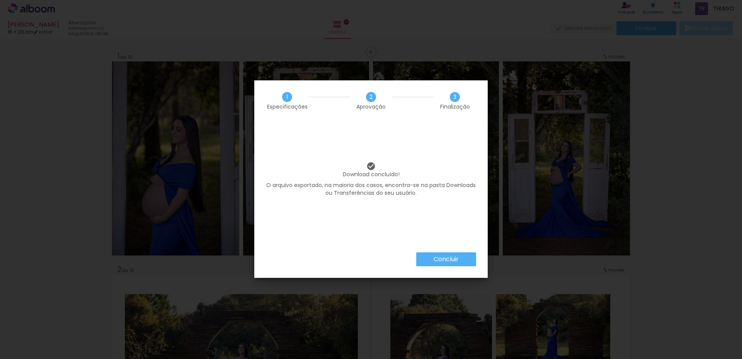
scroll to position [425, 0]
click at [0, 0] on slot "Concluir" at bounding box center [0, 0] width 0 height 0
